Goal: Book appointment/travel/reservation

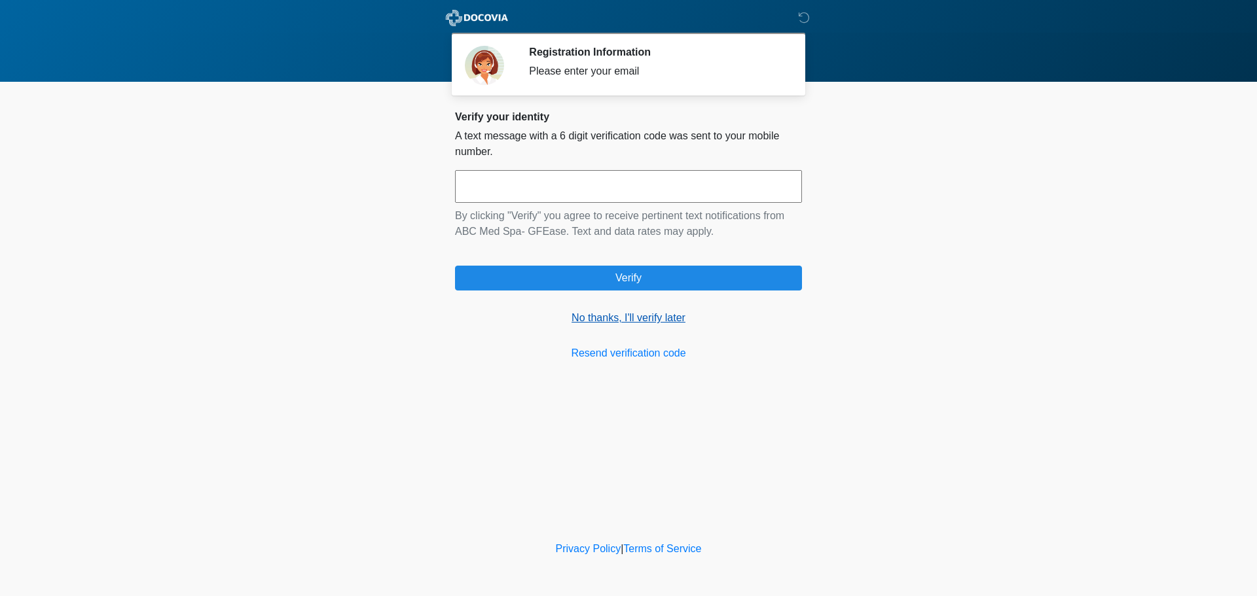
click at [653, 318] on link "No thanks, I'll verify later" at bounding box center [628, 318] width 347 height 16
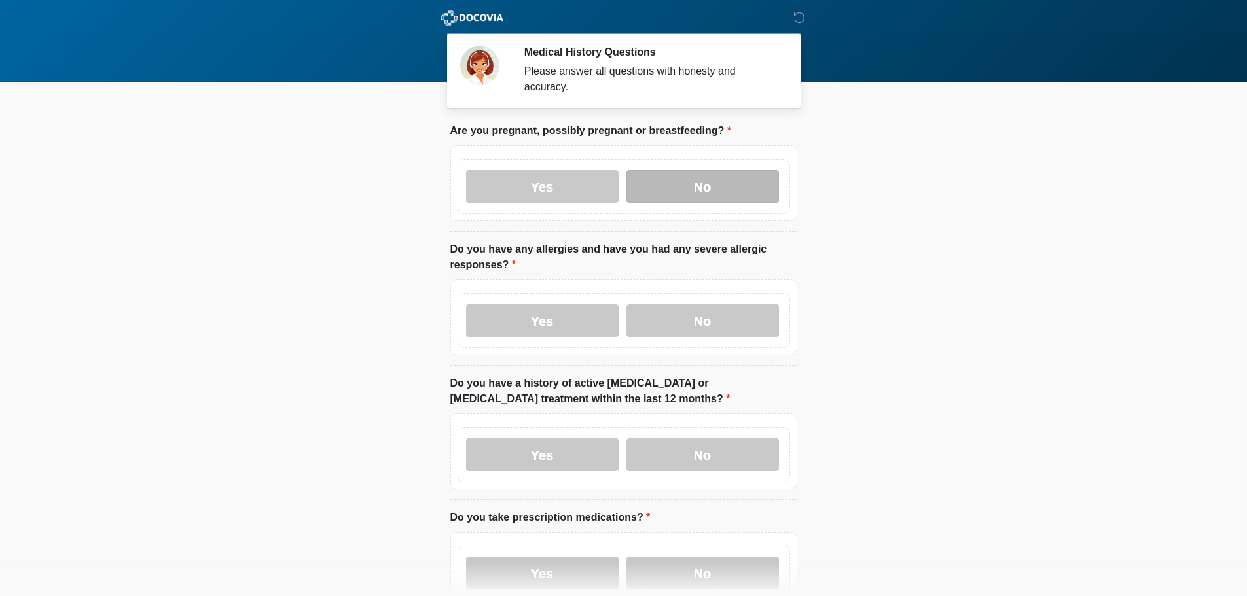
click at [673, 170] on label "No" at bounding box center [702, 186] width 152 height 33
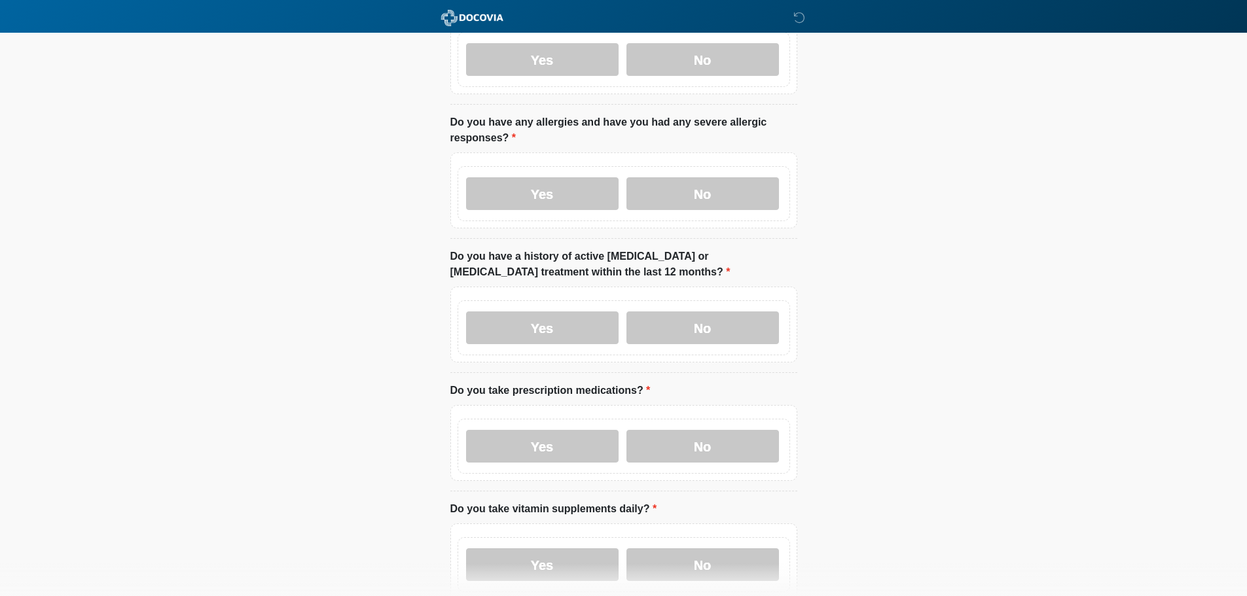
scroll to position [131, 0]
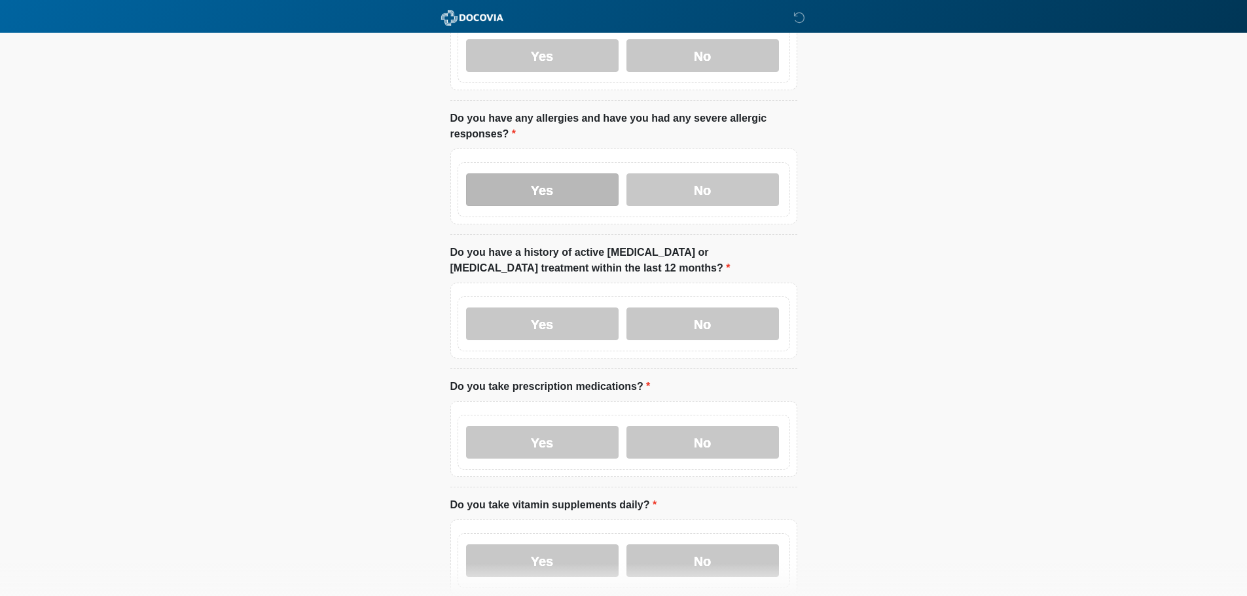
click at [574, 173] on label "Yes" at bounding box center [542, 189] width 152 height 33
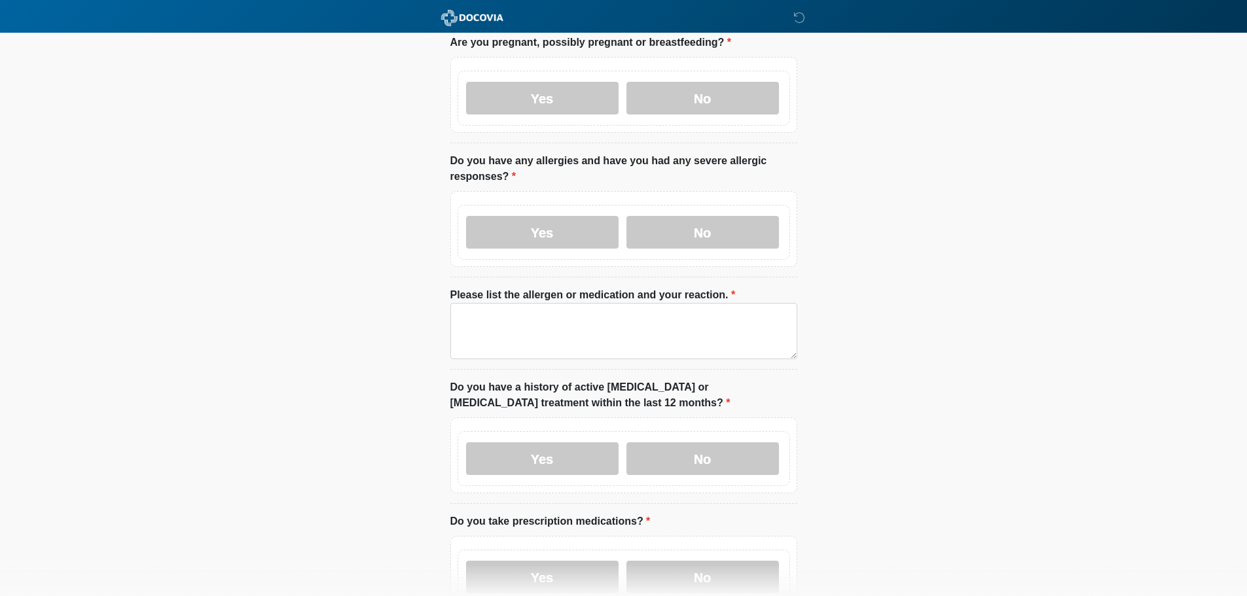
scroll to position [65, 0]
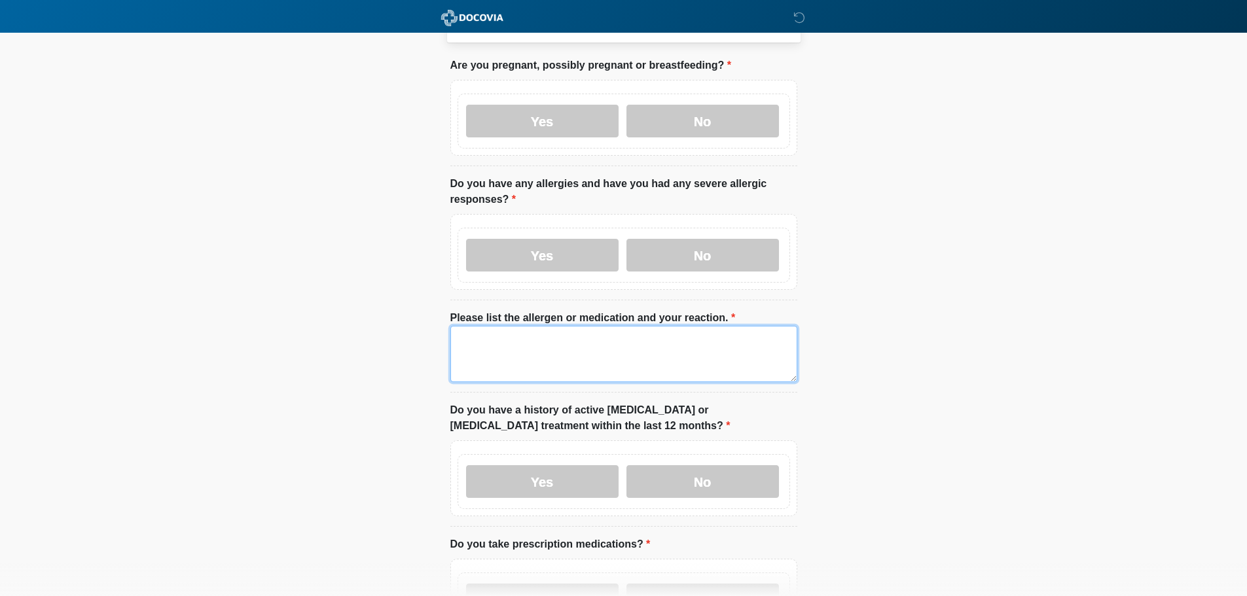
click at [616, 336] on textarea "Please list the allergen or medication and your reaction." at bounding box center [623, 354] width 347 height 56
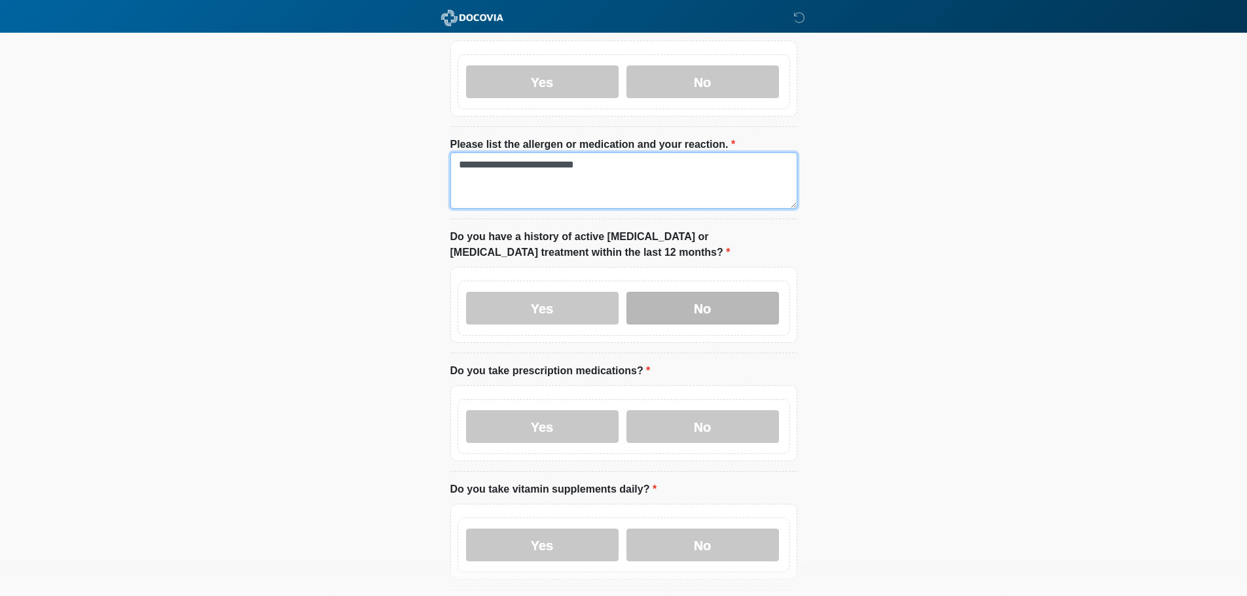
scroll to position [262, 0]
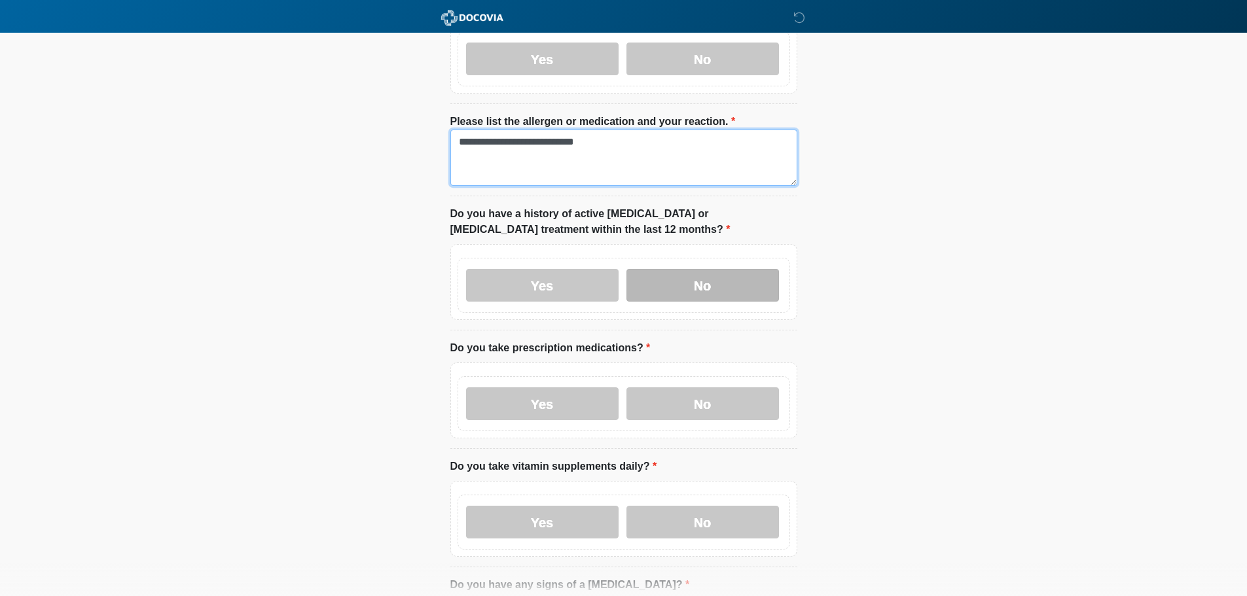
type textarea "**********"
click at [694, 269] on label "No" at bounding box center [702, 285] width 152 height 33
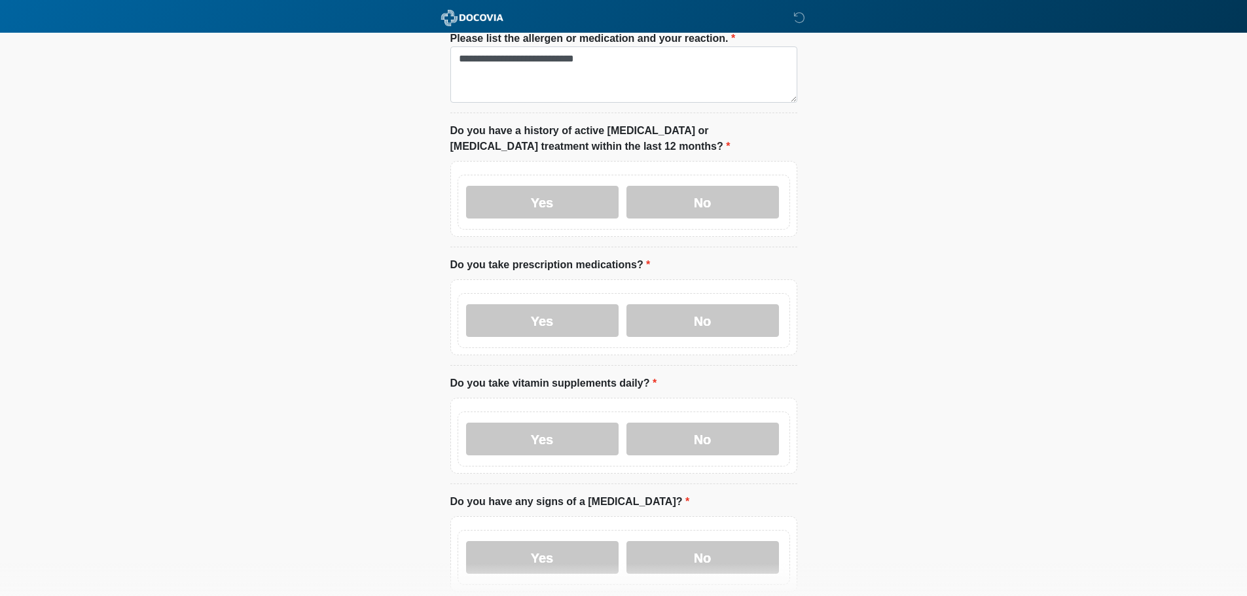
scroll to position [458, 0]
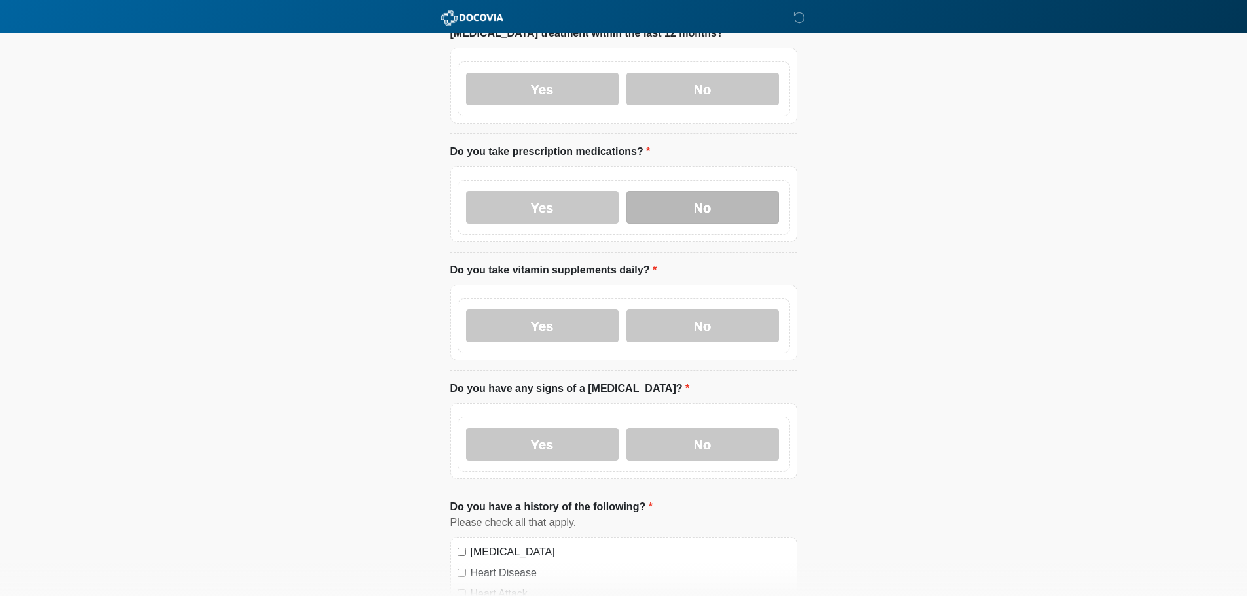
click at [704, 197] on label "No" at bounding box center [702, 207] width 152 height 33
click at [685, 313] on label "No" at bounding box center [702, 326] width 152 height 33
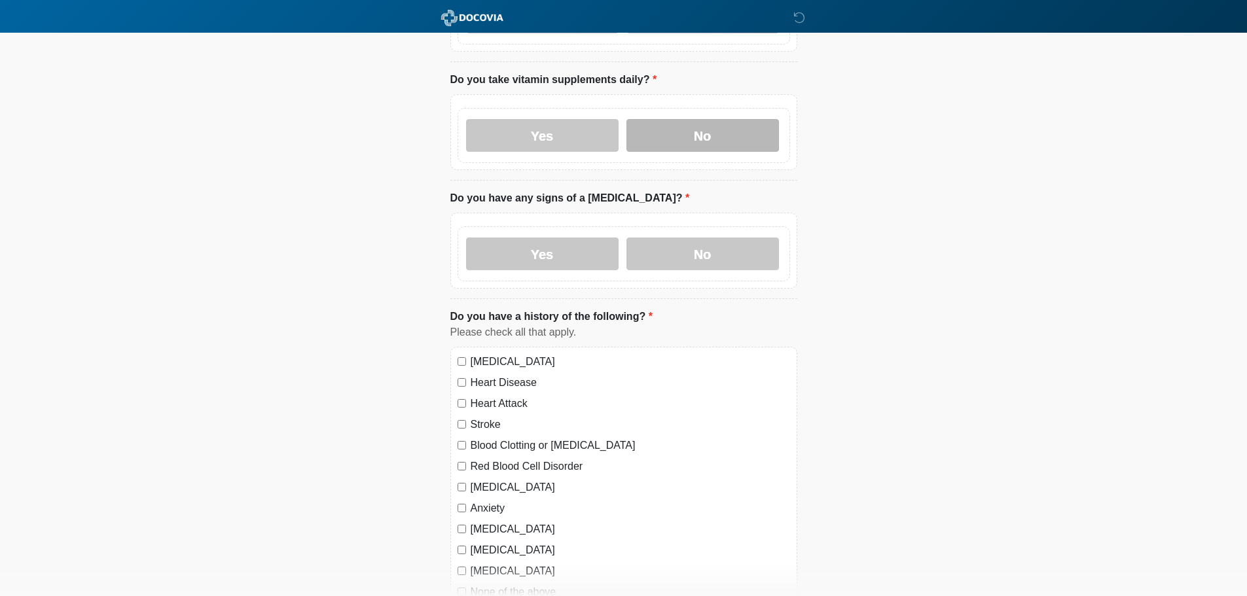
scroll to position [654, 0]
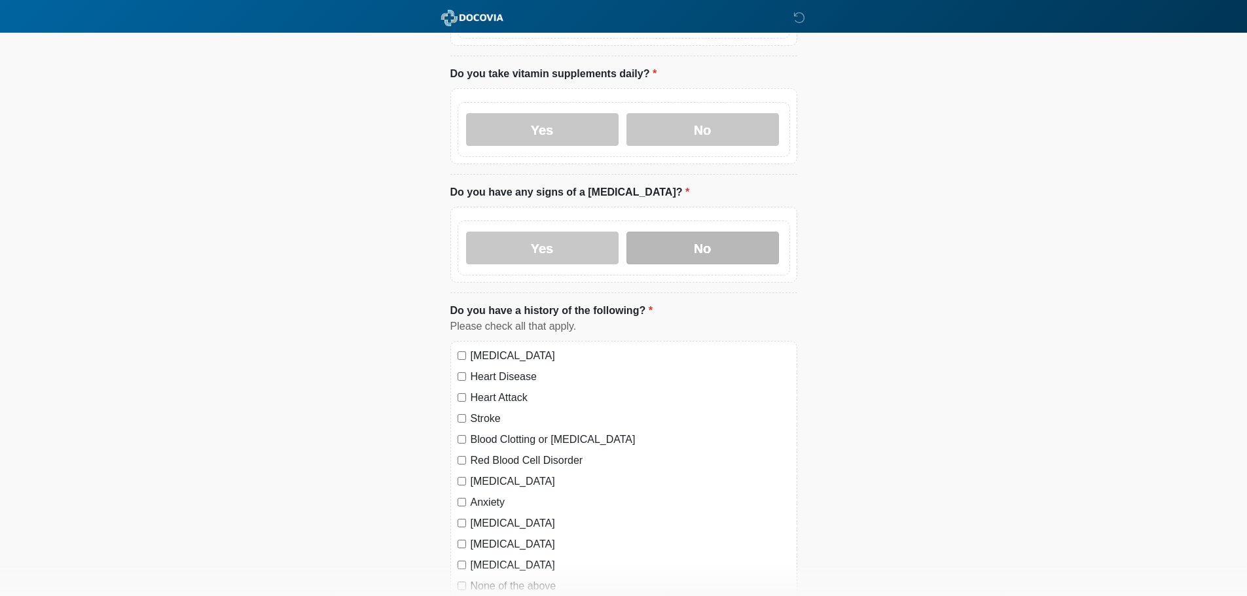
click at [687, 243] on label "No" at bounding box center [702, 248] width 152 height 33
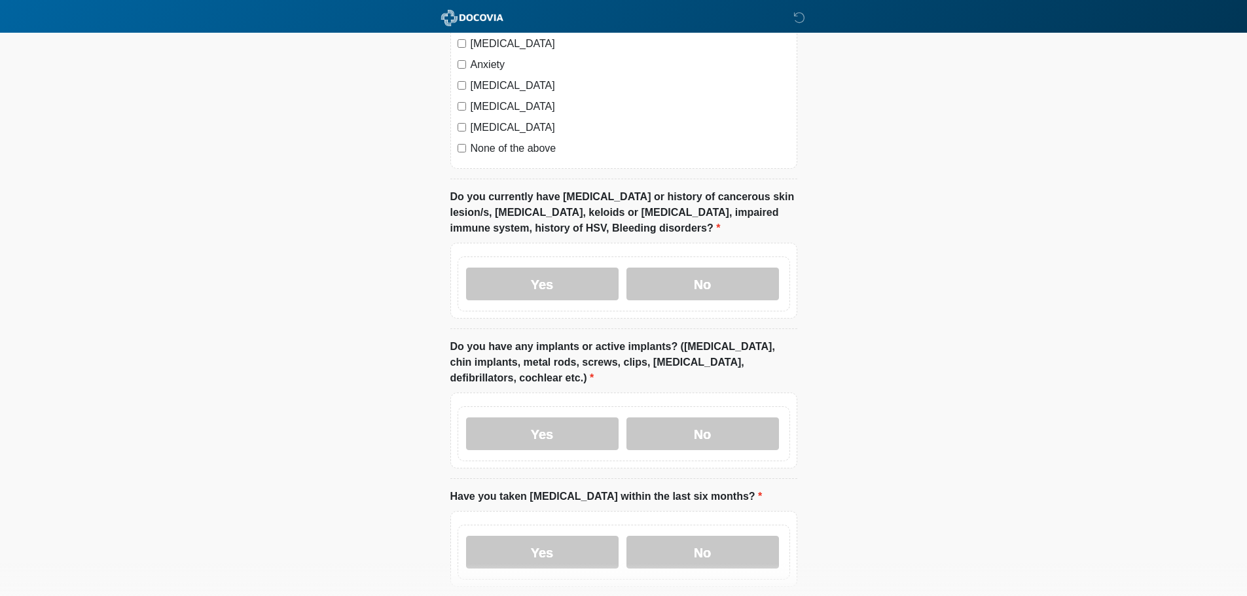
scroll to position [1113, 0]
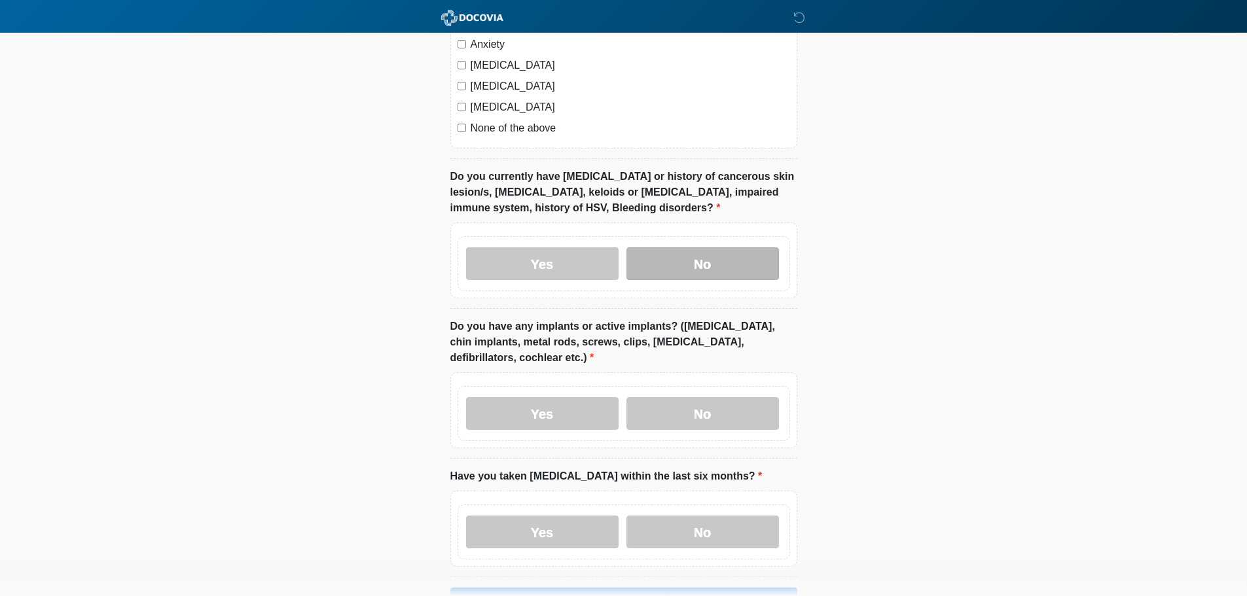
click at [707, 251] on label "No" at bounding box center [702, 263] width 152 height 33
click at [732, 400] on label "No" at bounding box center [702, 413] width 152 height 33
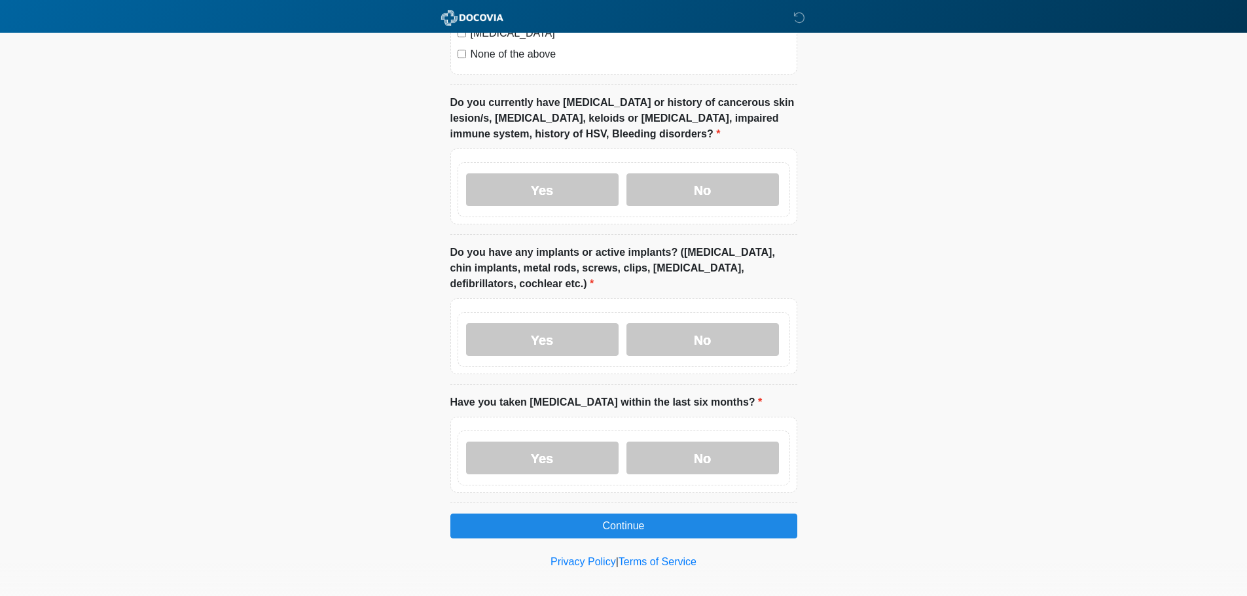
scroll to position [1187, 0]
click at [726, 450] on label "No" at bounding box center [702, 457] width 152 height 33
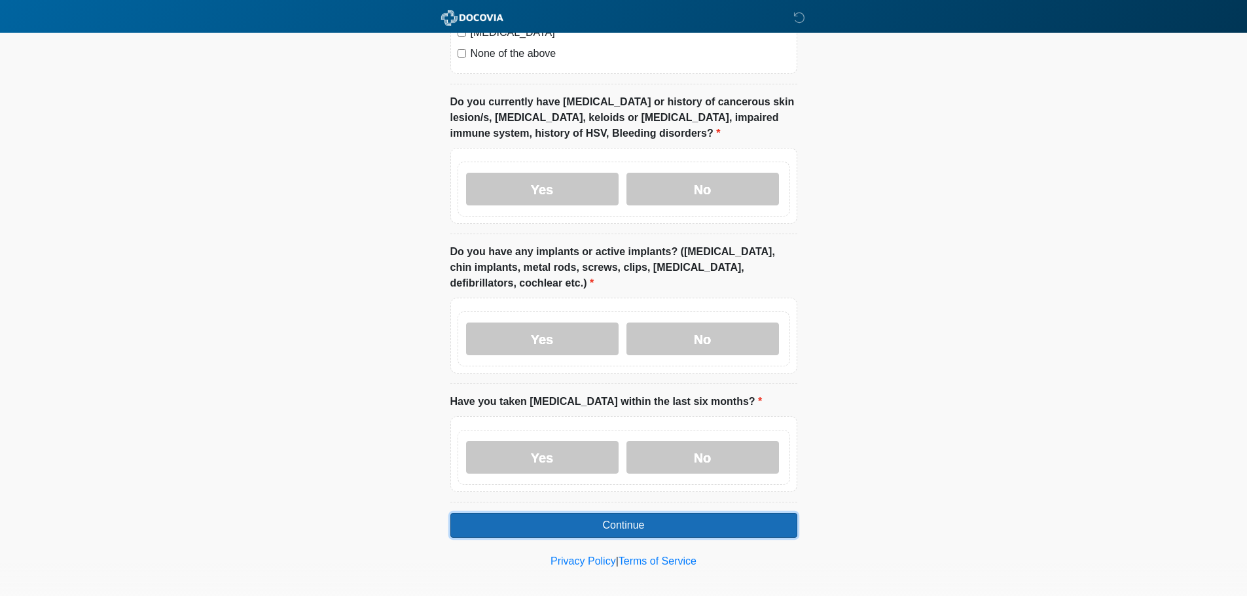
click at [728, 513] on button "Continue" at bounding box center [623, 525] width 347 height 25
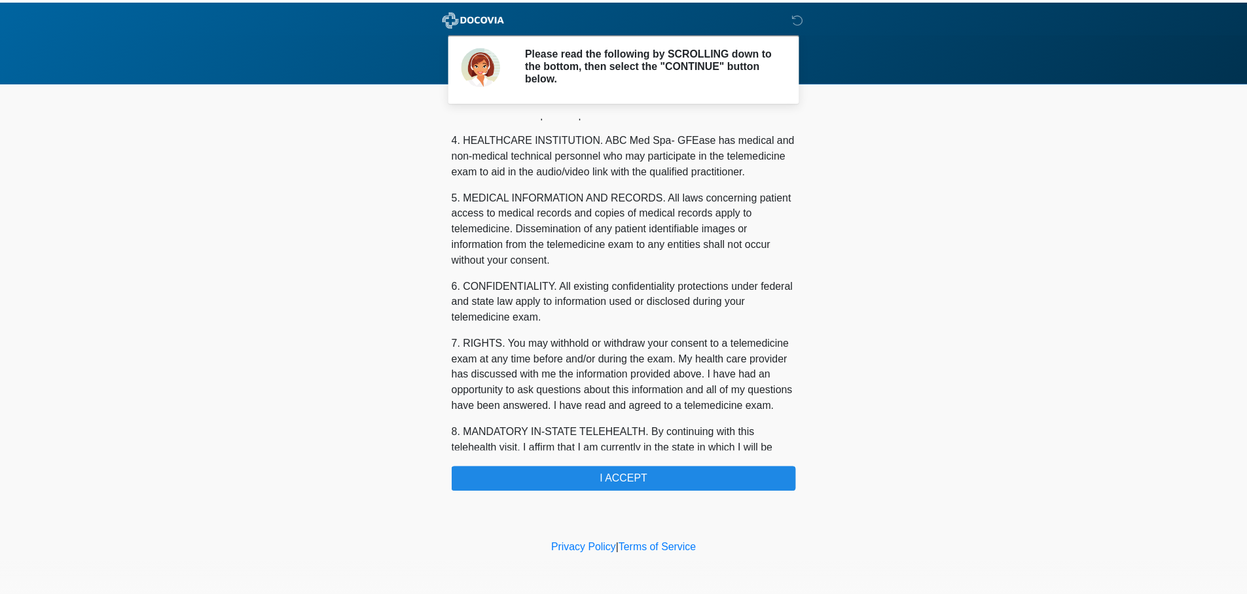
scroll to position [440, 0]
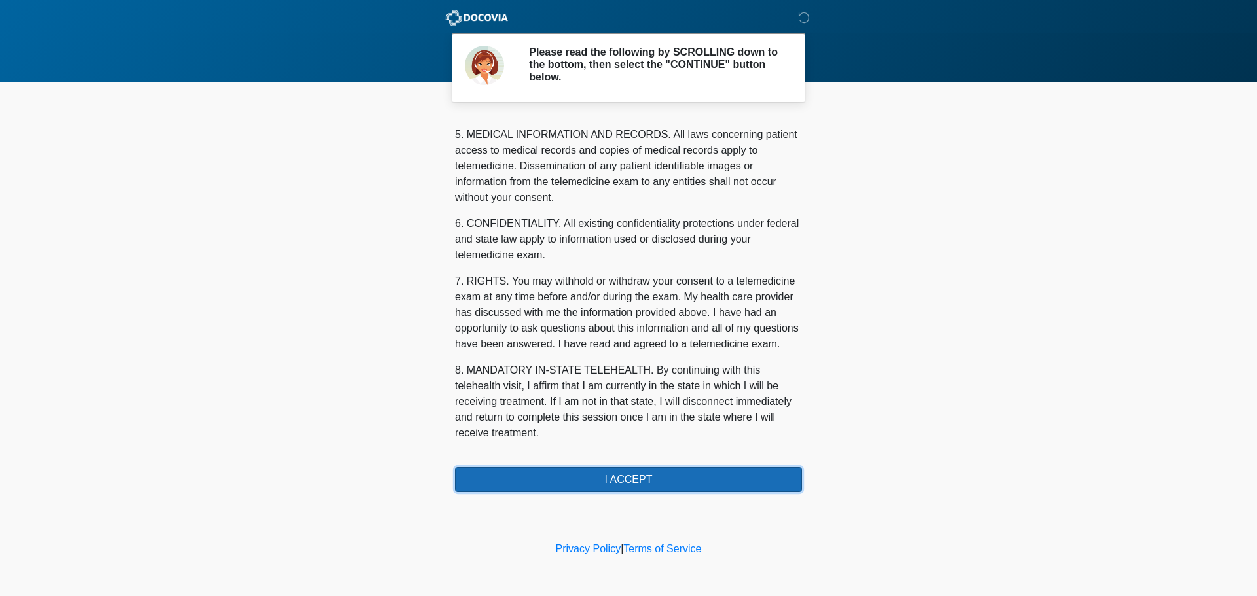
click at [635, 475] on button "I ACCEPT" at bounding box center [628, 479] width 347 height 25
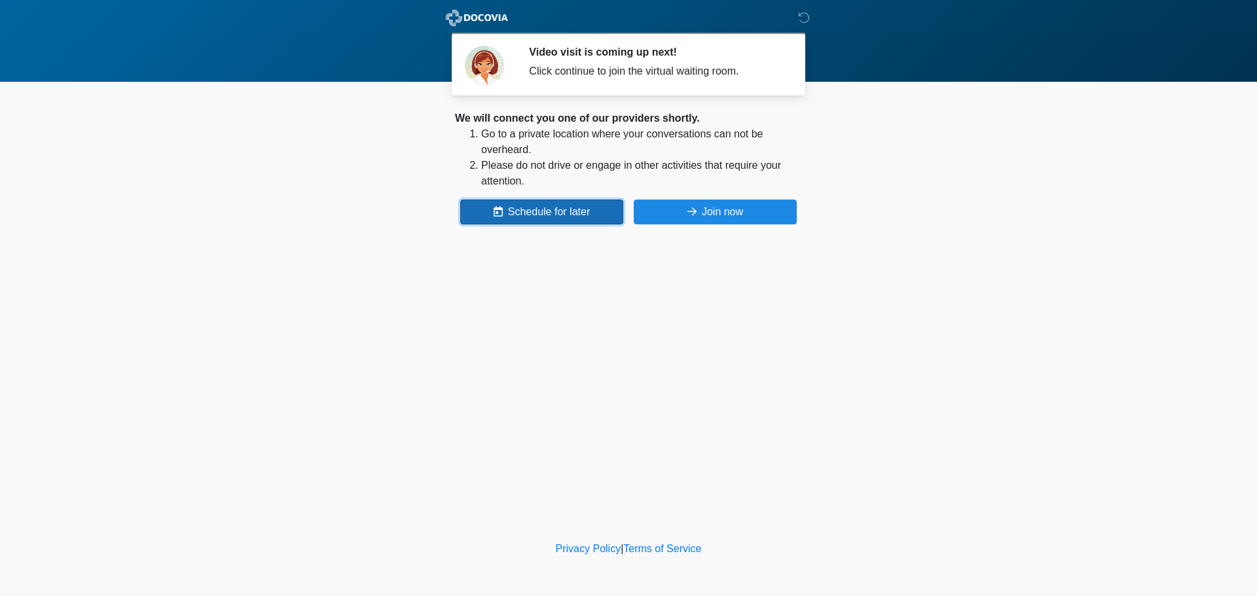
click at [583, 205] on button "Schedule for later" at bounding box center [541, 212] width 163 height 25
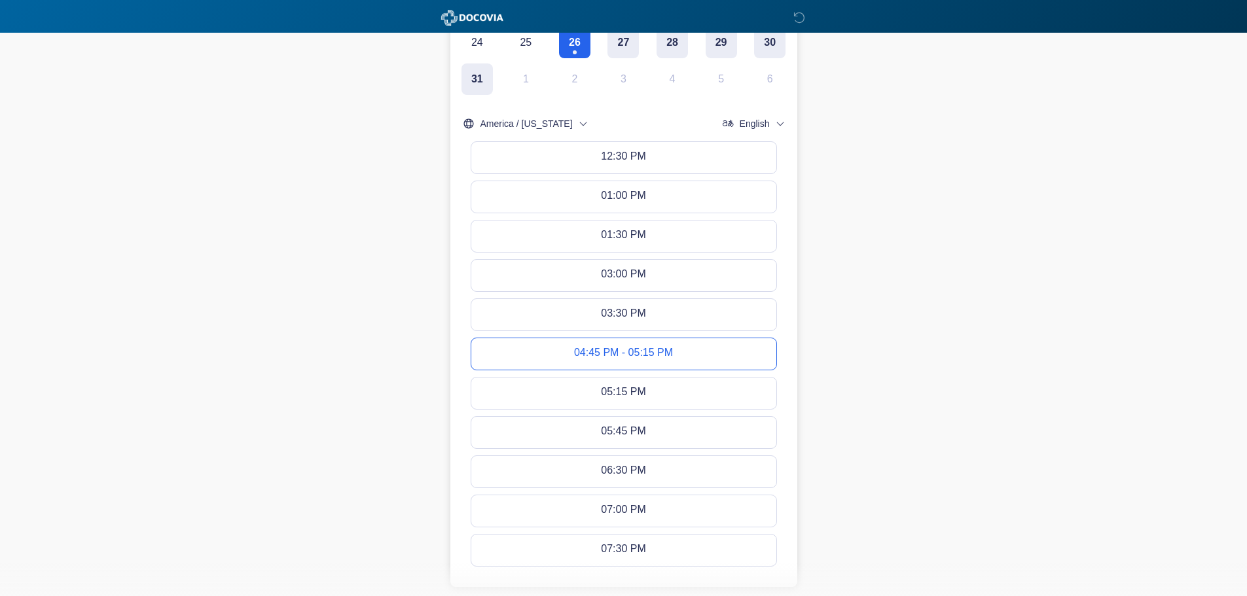
scroll to position [262, 0]
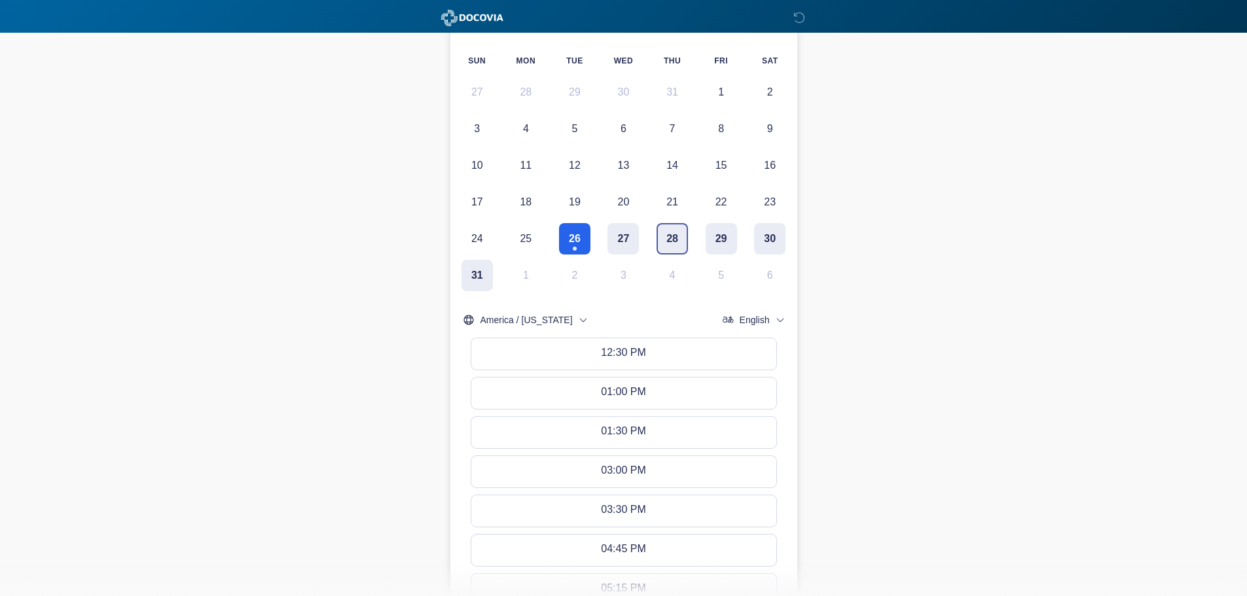
click at [672, 249] on button "28" at bounding box center [671, 238] width 31 height 31
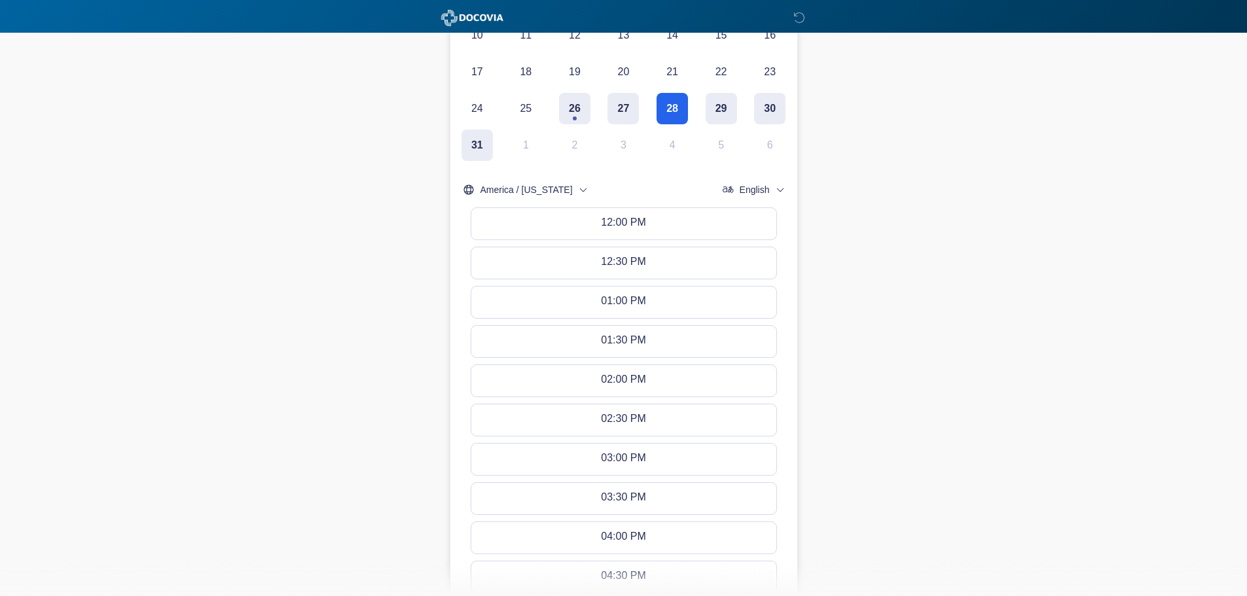
scroll to position [393, 0]
click at [726, 109] on button "29" at bounding box center [721, 107] width 31 height 31
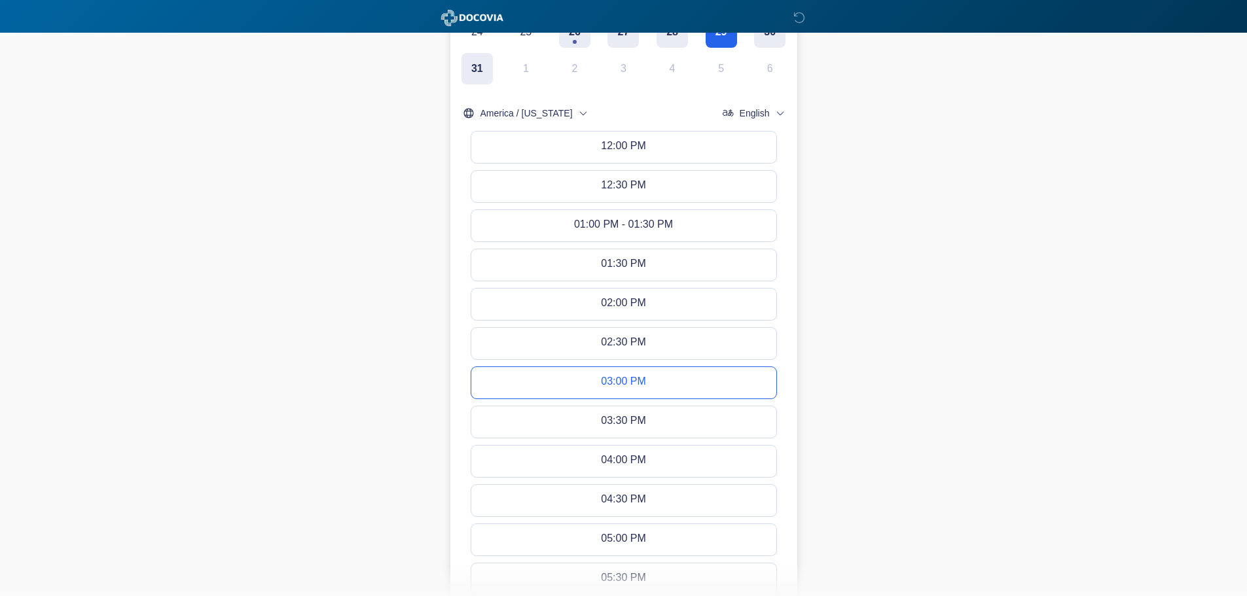
scroll to position [524, 0]
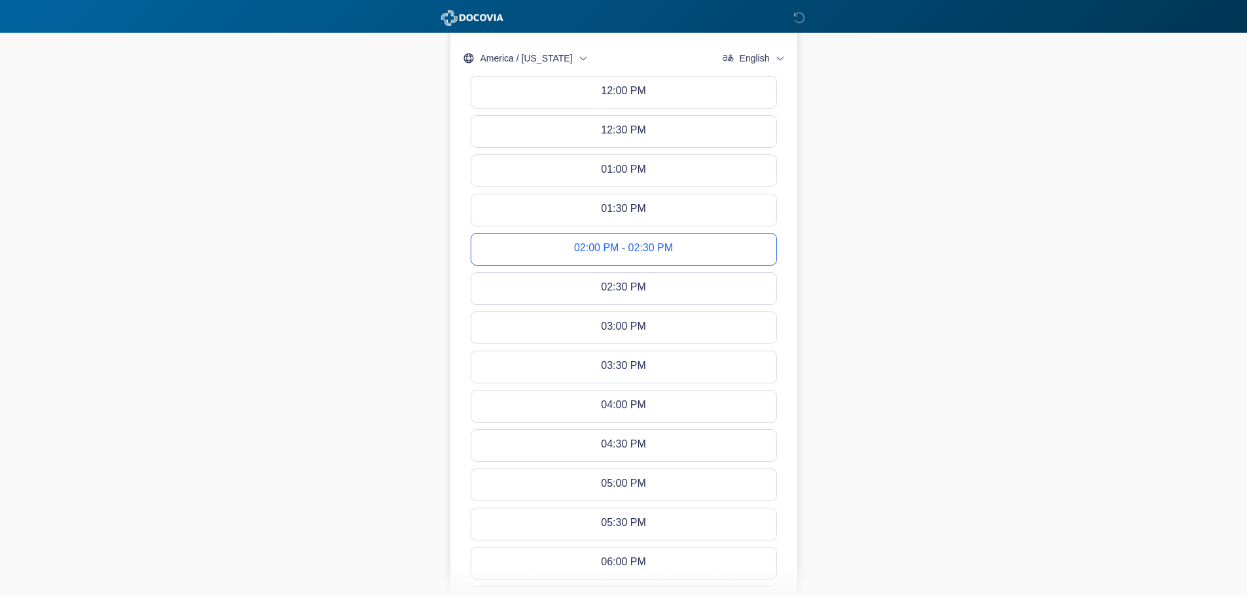
click at [627, 240] on button "02:00 PM - 02:30 PM" at bounding box center [623, 249] width 305 height 31
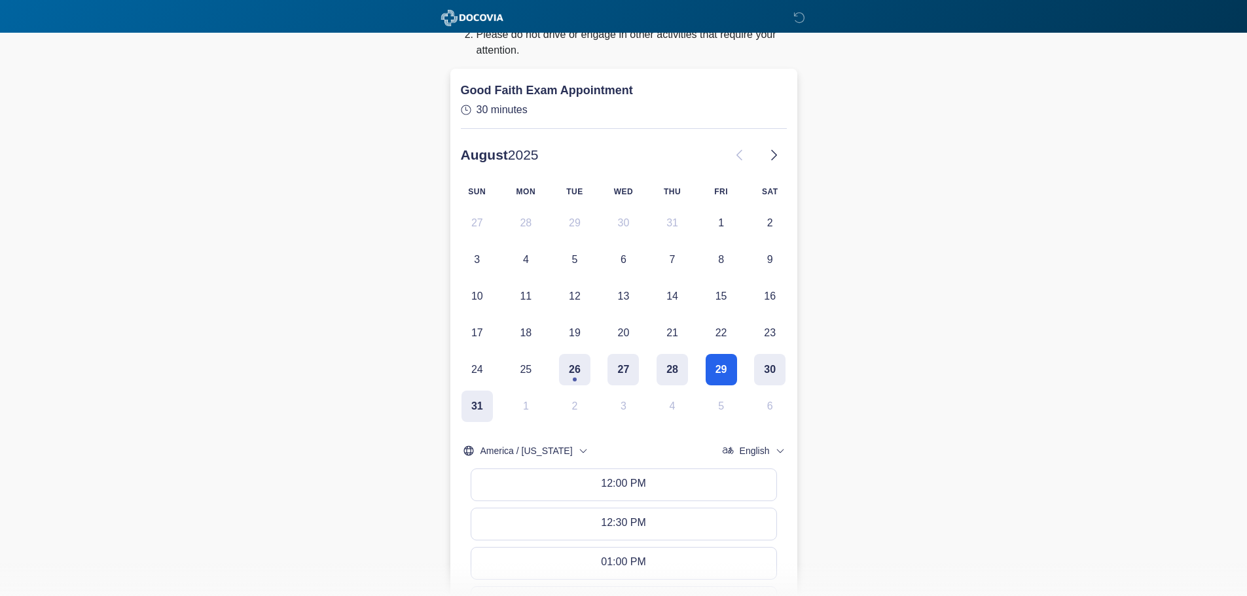
scroll to position [0, 0]
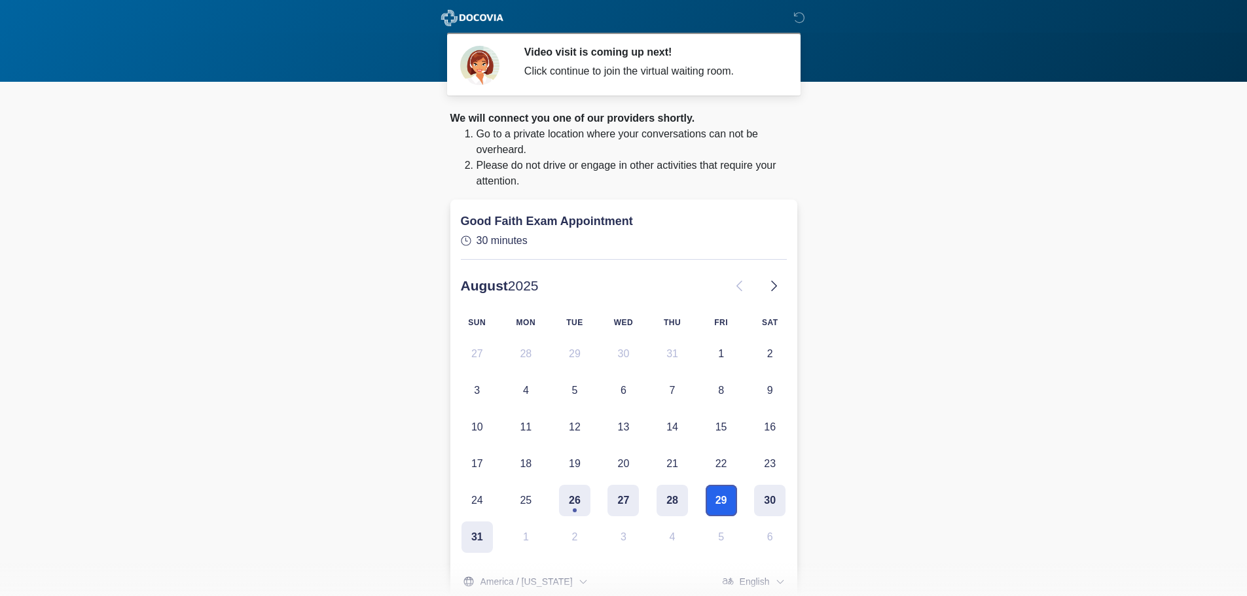
click at [724, 496] on button "29" at bounding box center [721, 500] width 31 height 31
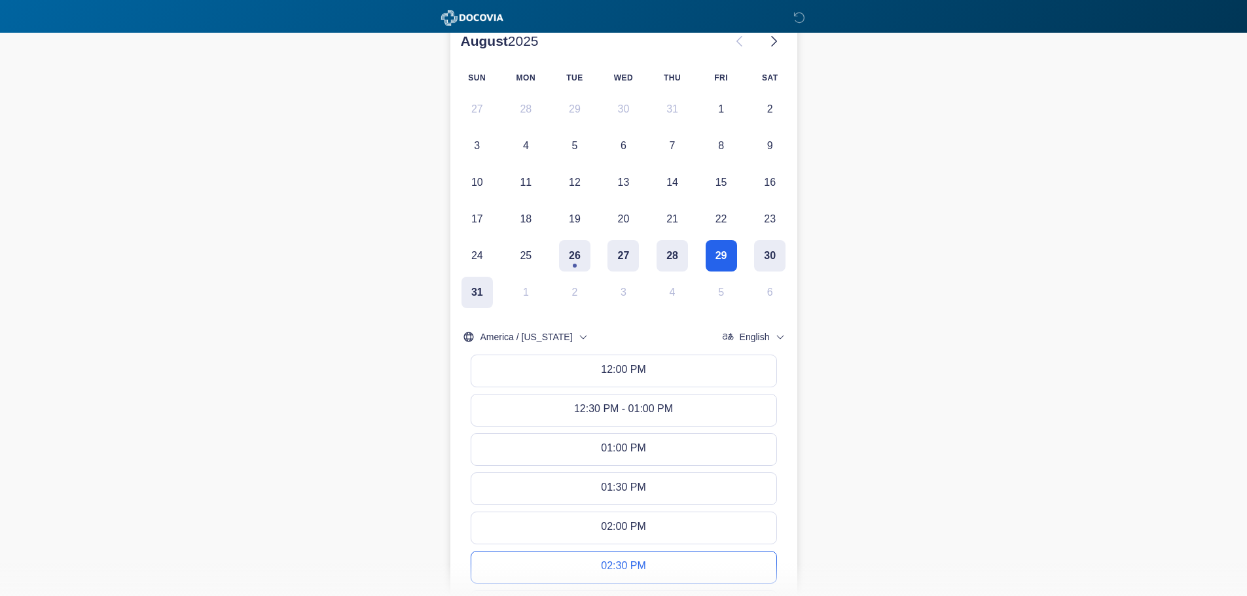
scroll to position [327, 0]
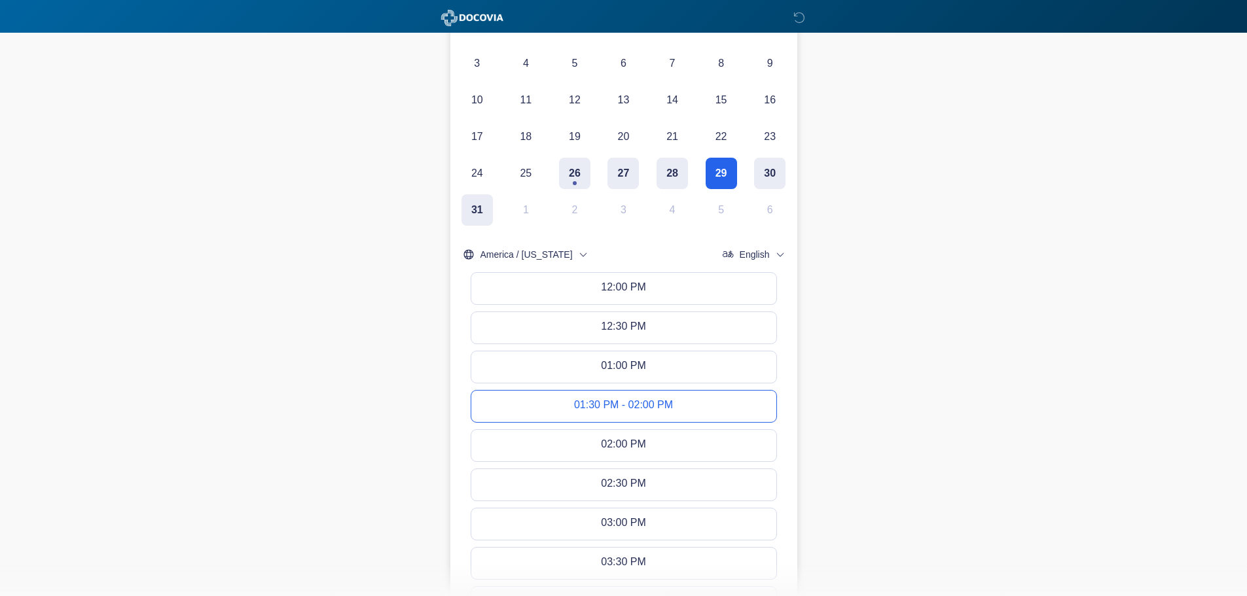
click at [609, 405] on div "01:30 PM - 02:00 PM" at bounding box center [623, 406] width 99 height 14
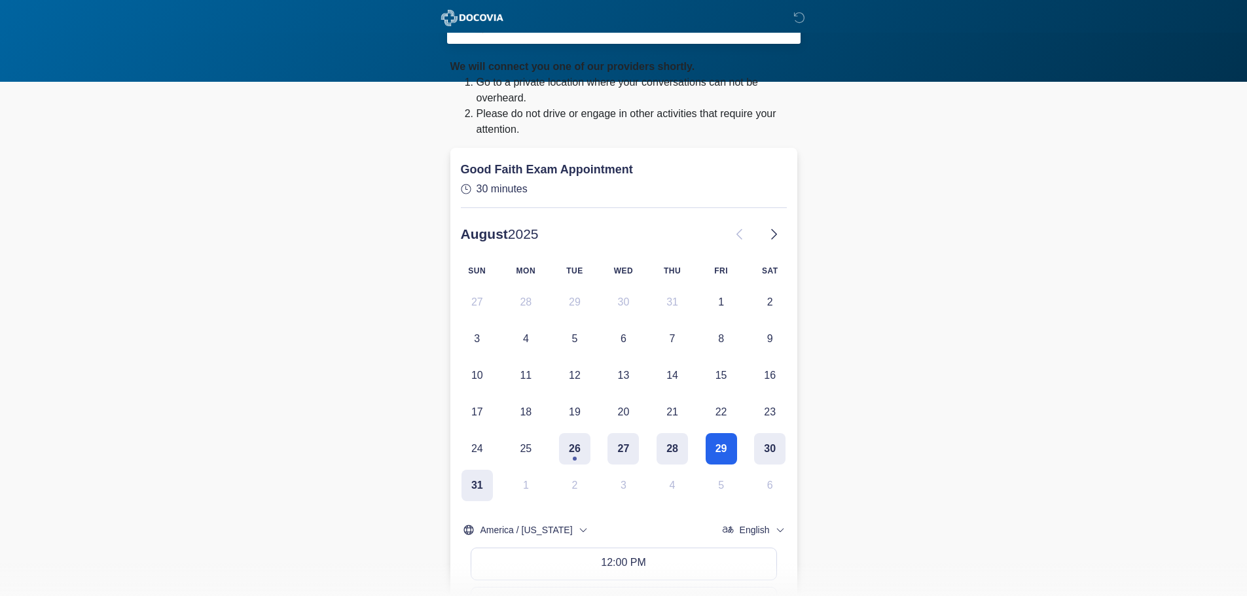
scroll to position [0, 0]
